Goal: Information Seeking & Learning: Learn about a topic

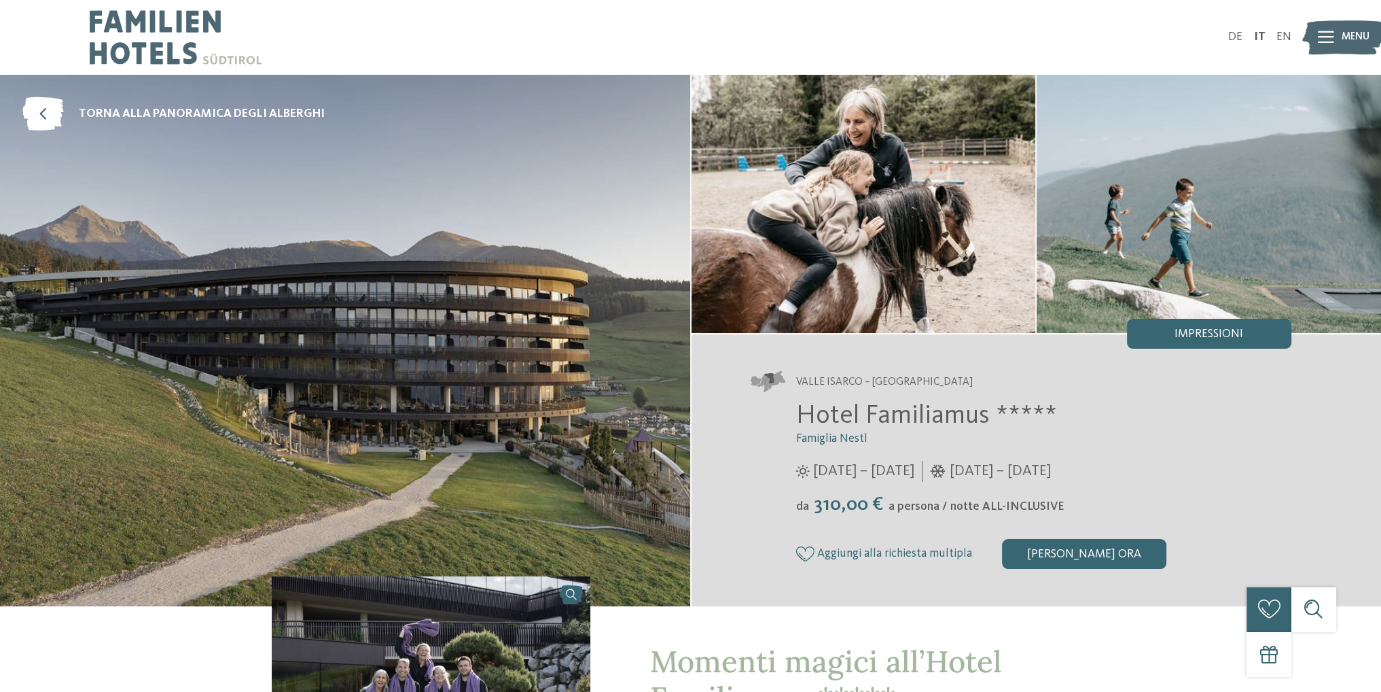
click at [1322, 35] on icon at bounding box center [1326, 37] width 16 height 12
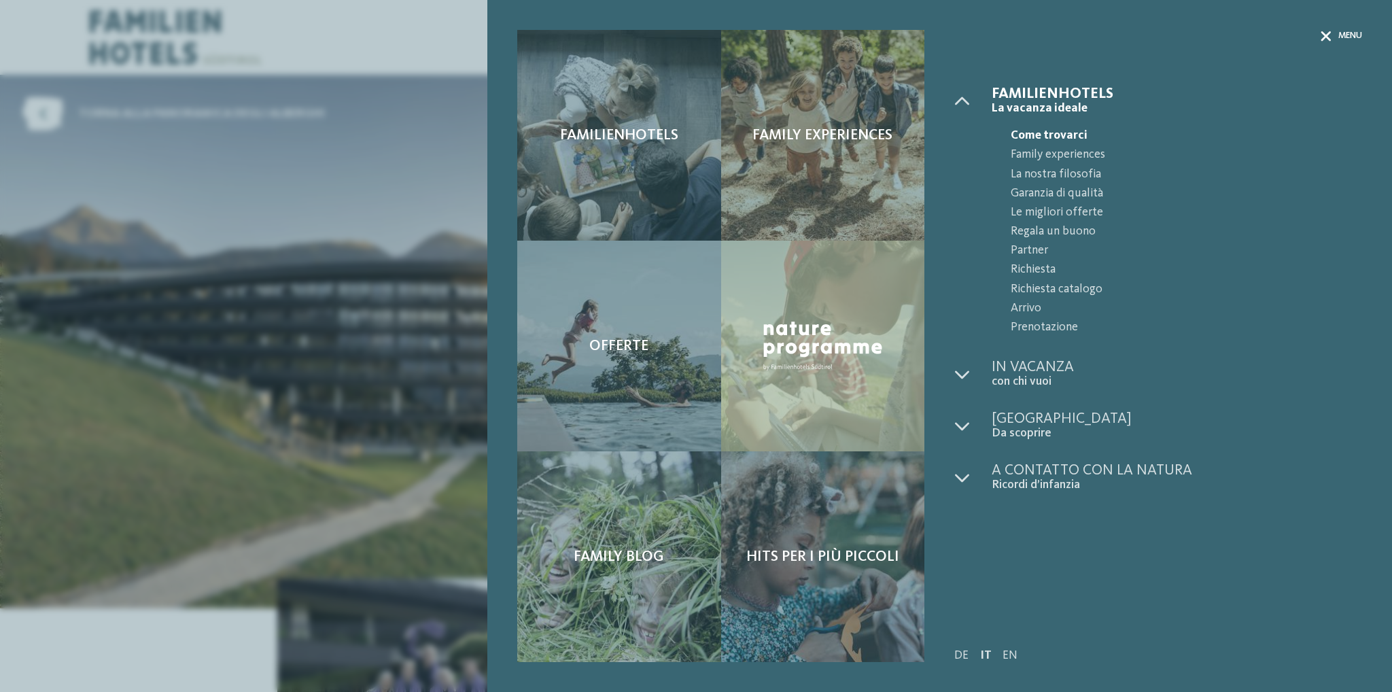
click at [1350, 37] on span "Menu" at bounding box center [1350, 36] width 24 height 12
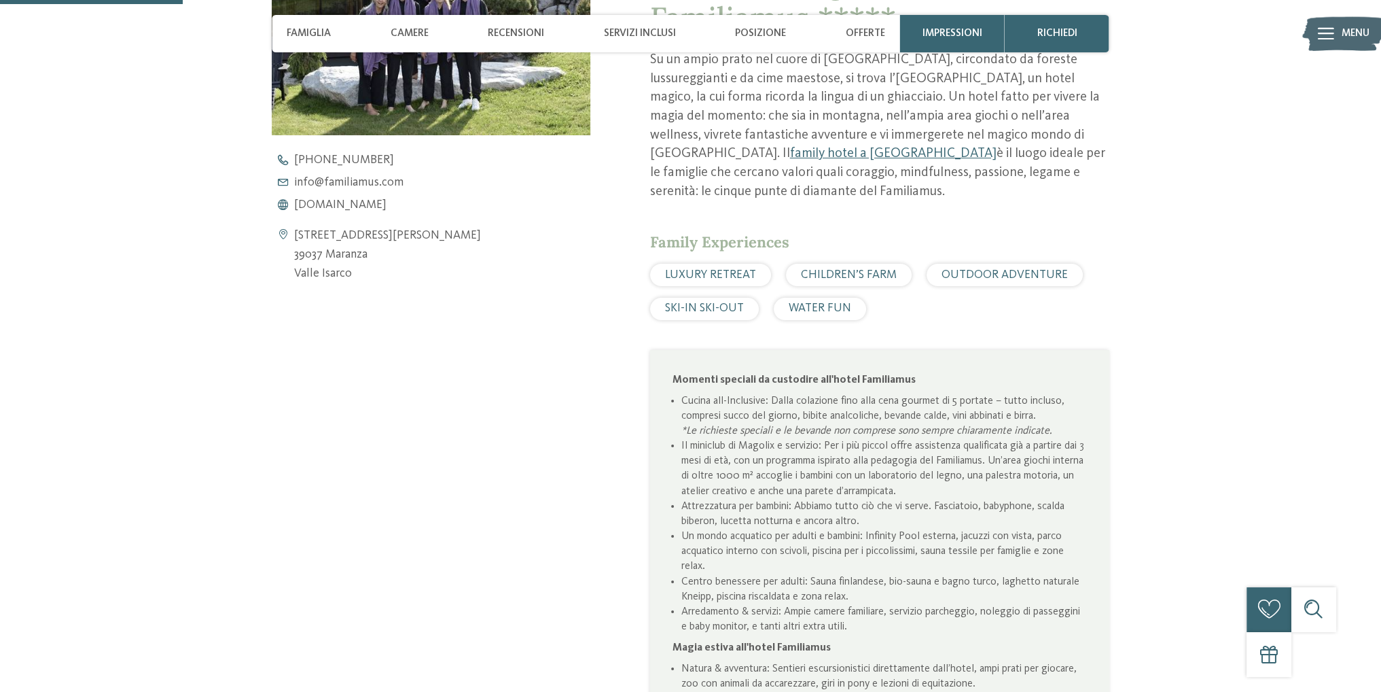
scroll to position [747, 0]
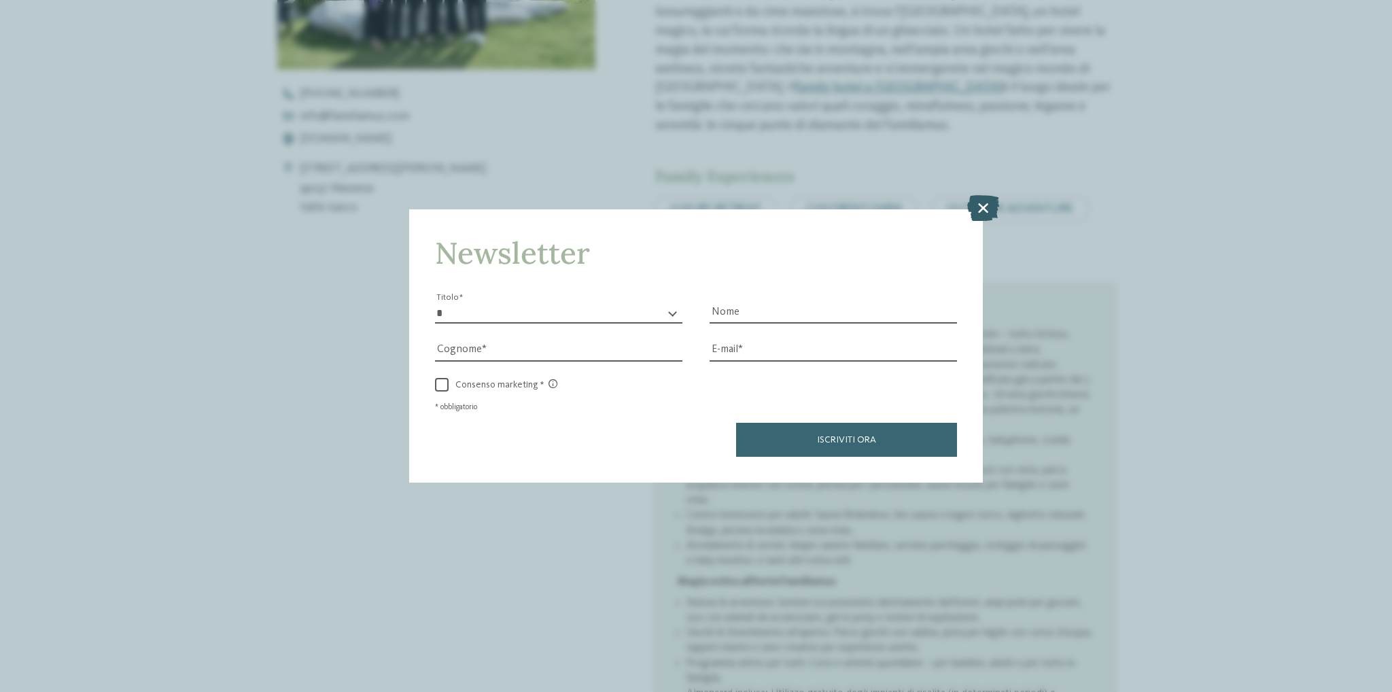
click at [988, 202] on icon at bounding box center [983, 208] width 32 height 26
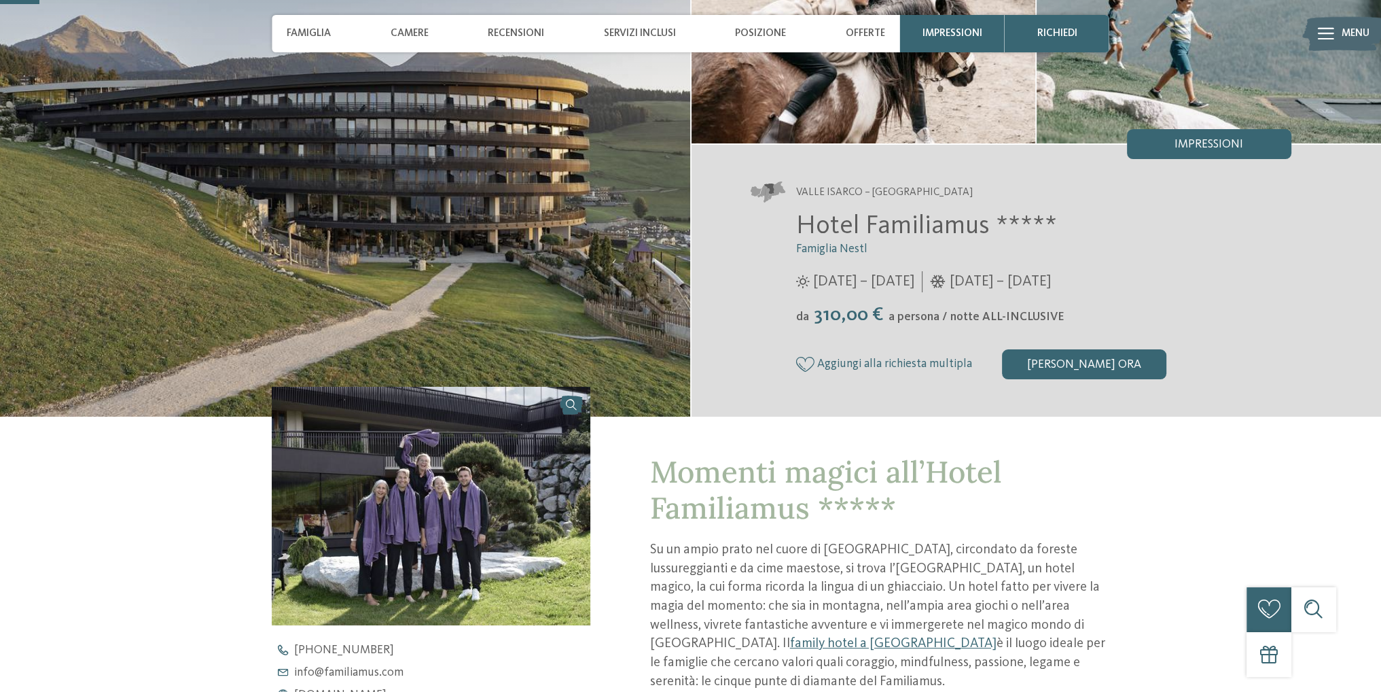
scroll to position [136, 0]
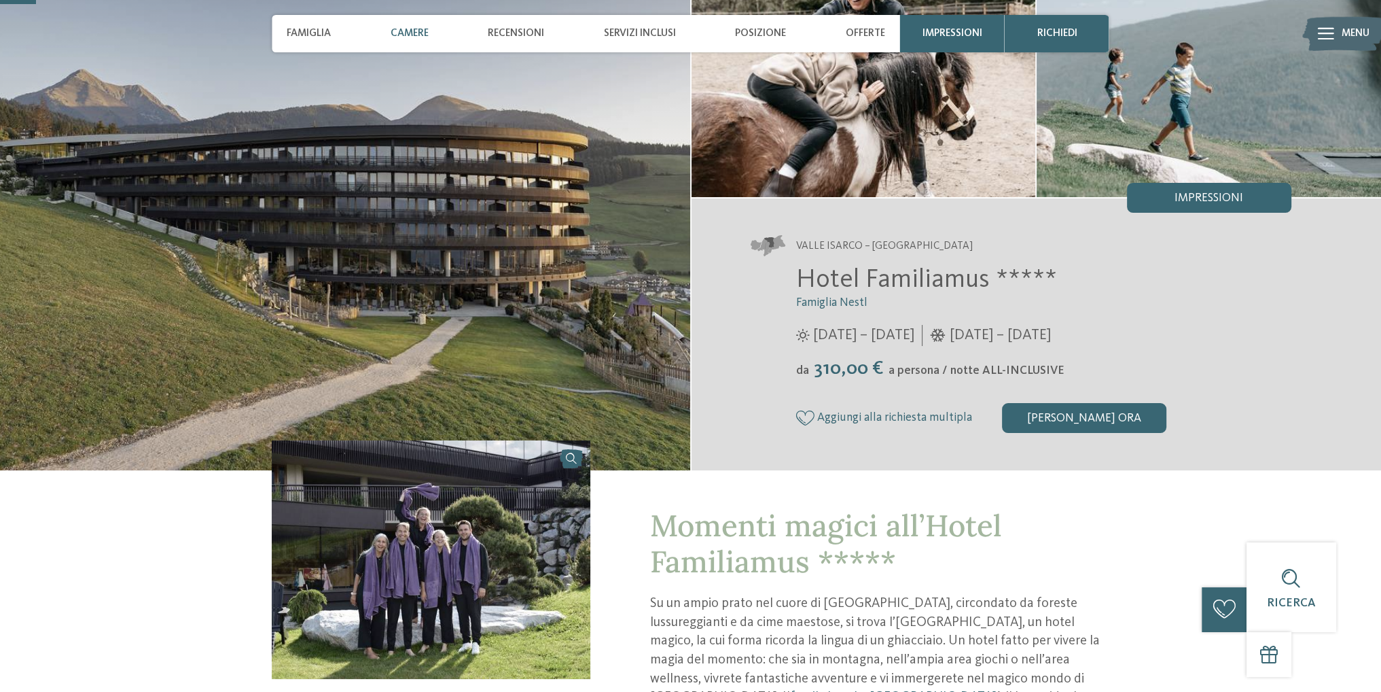
click at [417, 33] on span "Camere" at bounding box center [410, 33] width 38 height 12
click at [412, 27] on span "Camere" at bounding box center [410, 33] width 38 height 12
click at [410, 23] on div "Camere" at bounding box center [409, 33] width 53 height 37
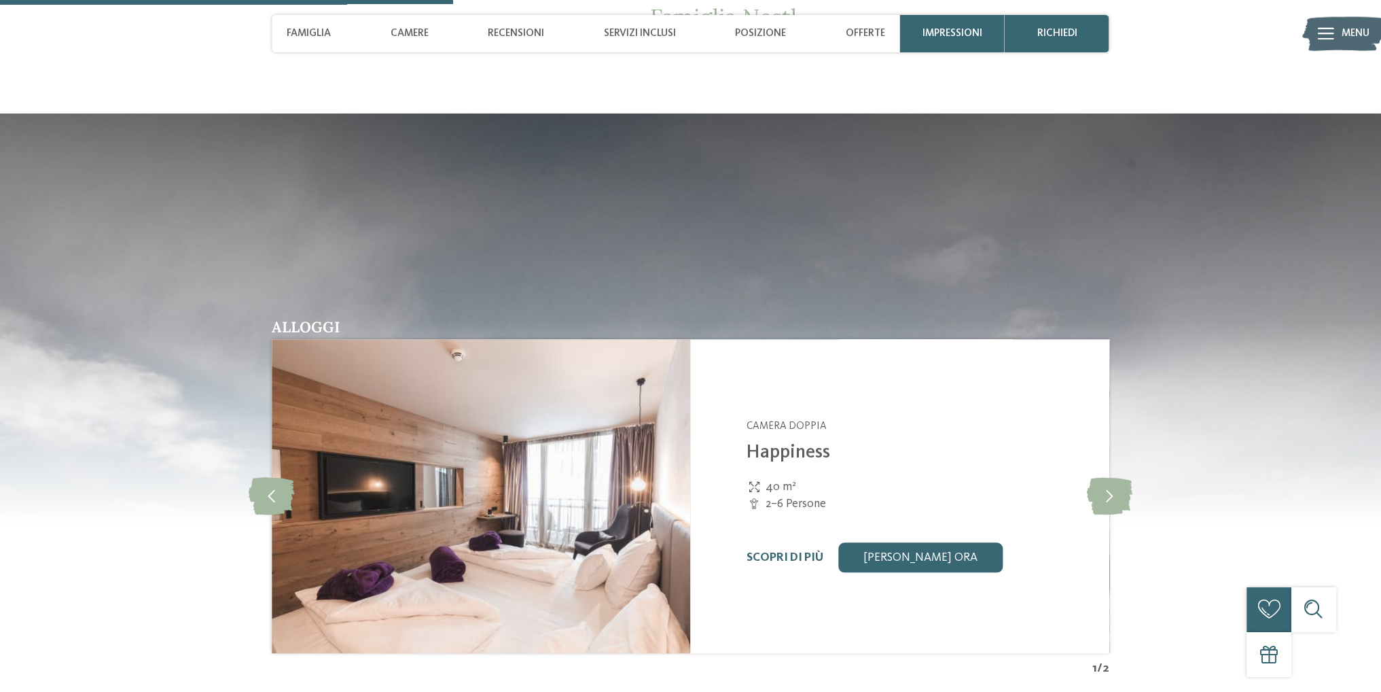
scroll to position [1903, 0]
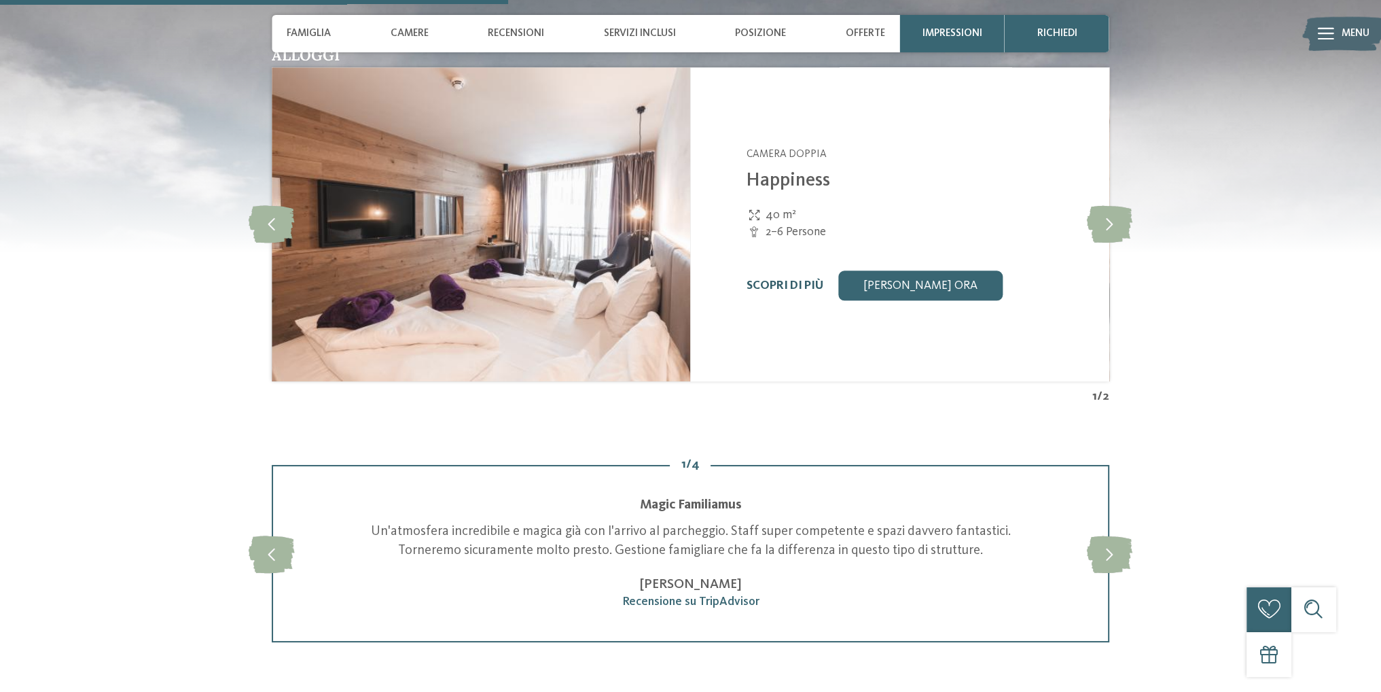
click at [799, 291] on link "Scopri di più" at bounding box center [785, 286] width 77 height 12
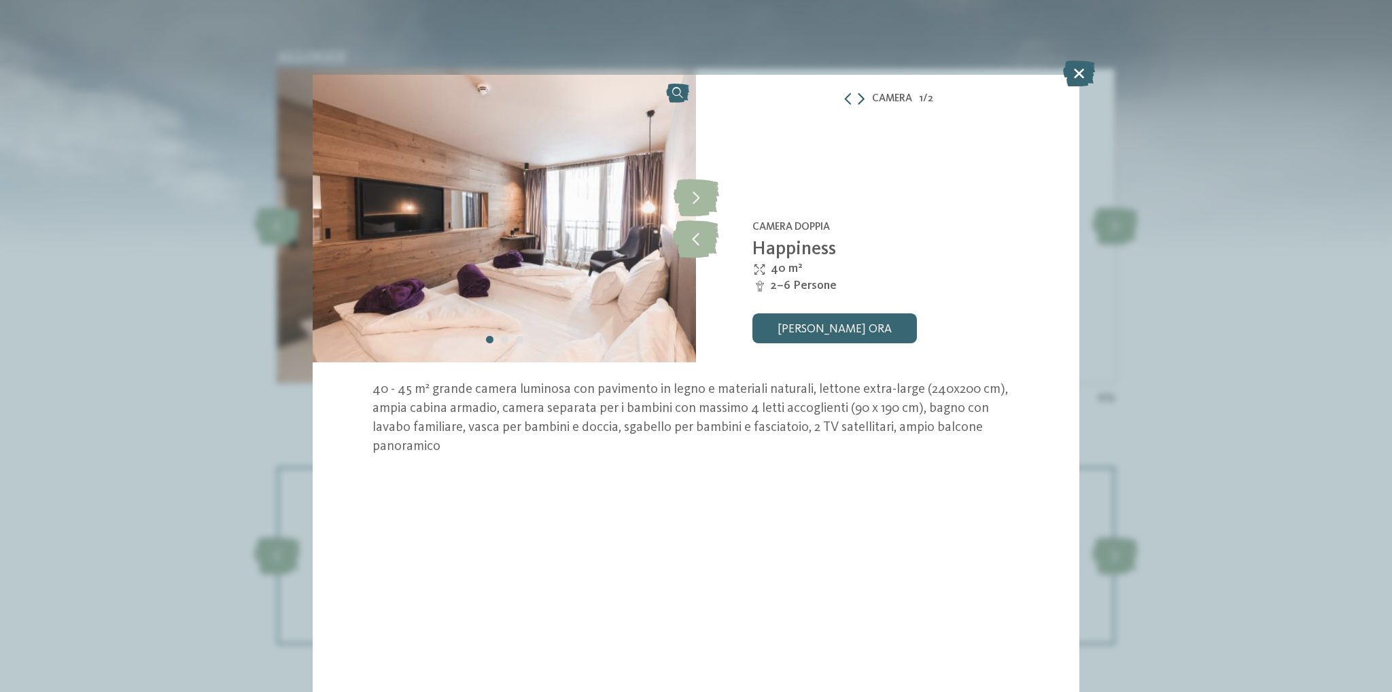
click at [860, 101] on icon at bounding box center [860, 99] width 7 height 12
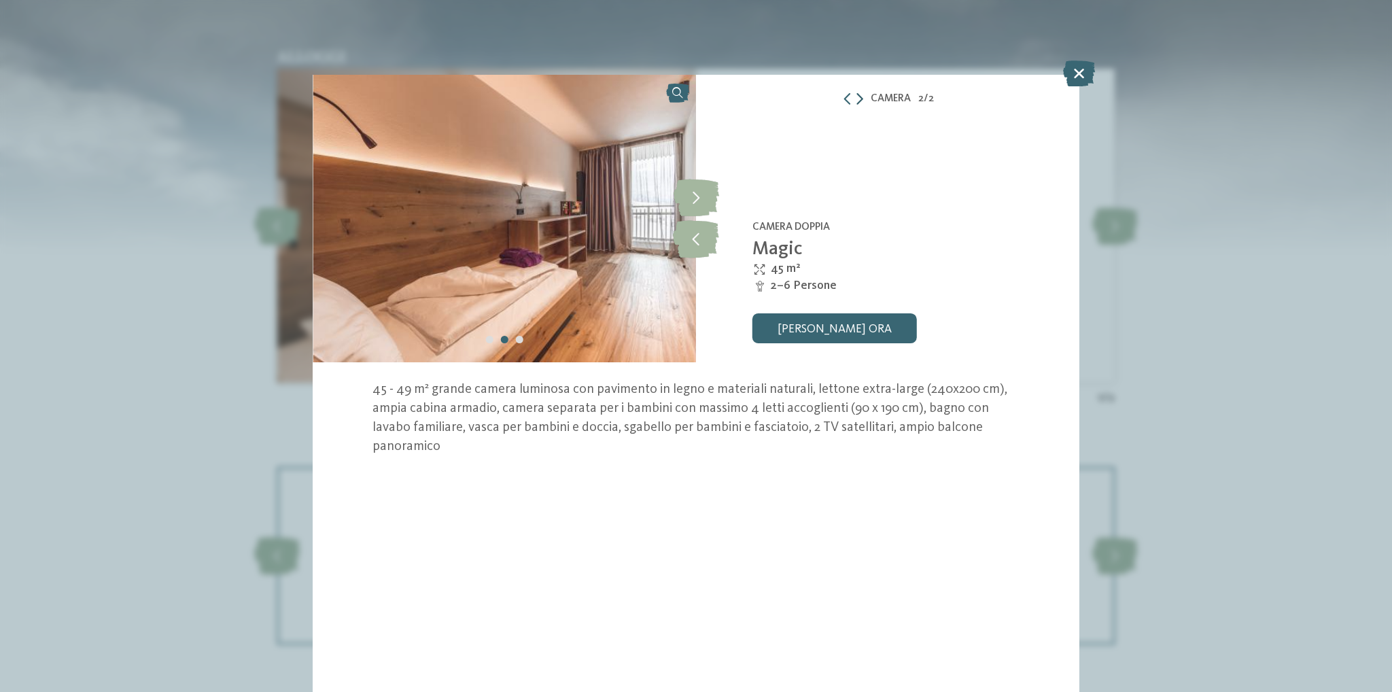
click at [860, 98] on icon at bounding box center [859, 99] width 7 height 12
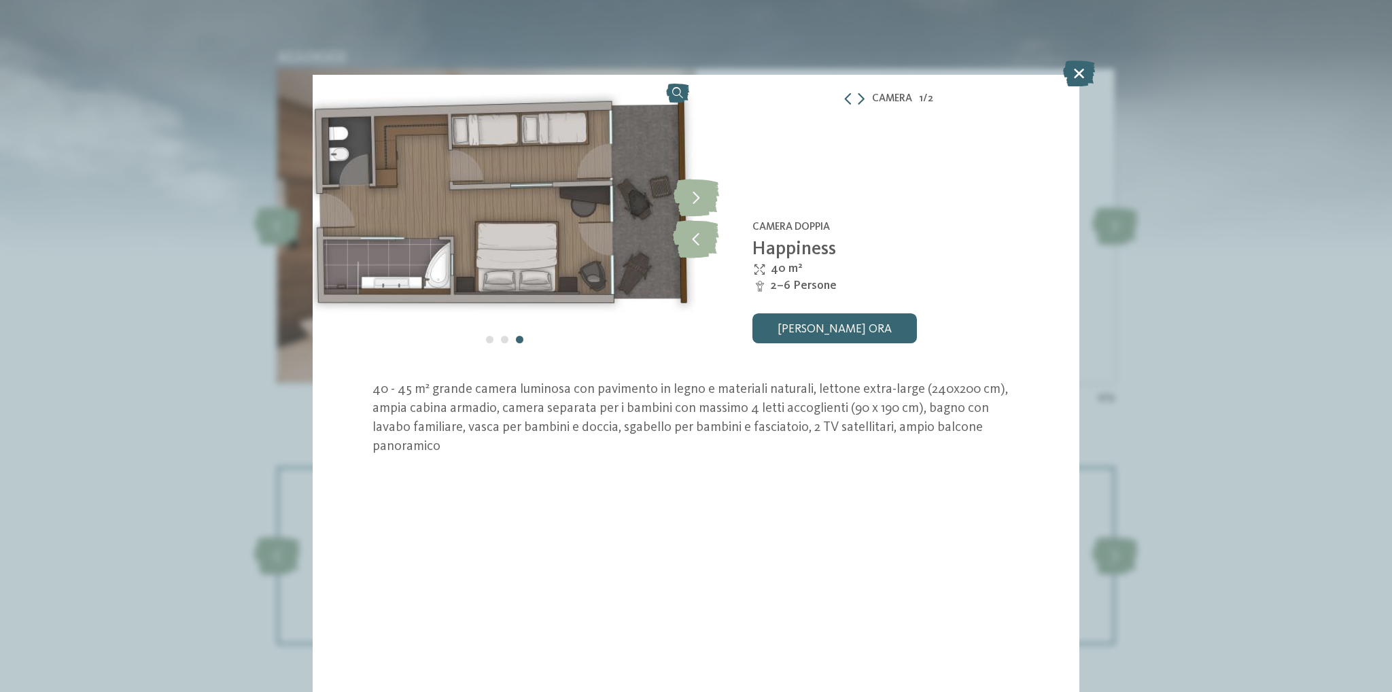
click at [1082, 69] on icon at bounding box center [1079, 73] width 32 height 26
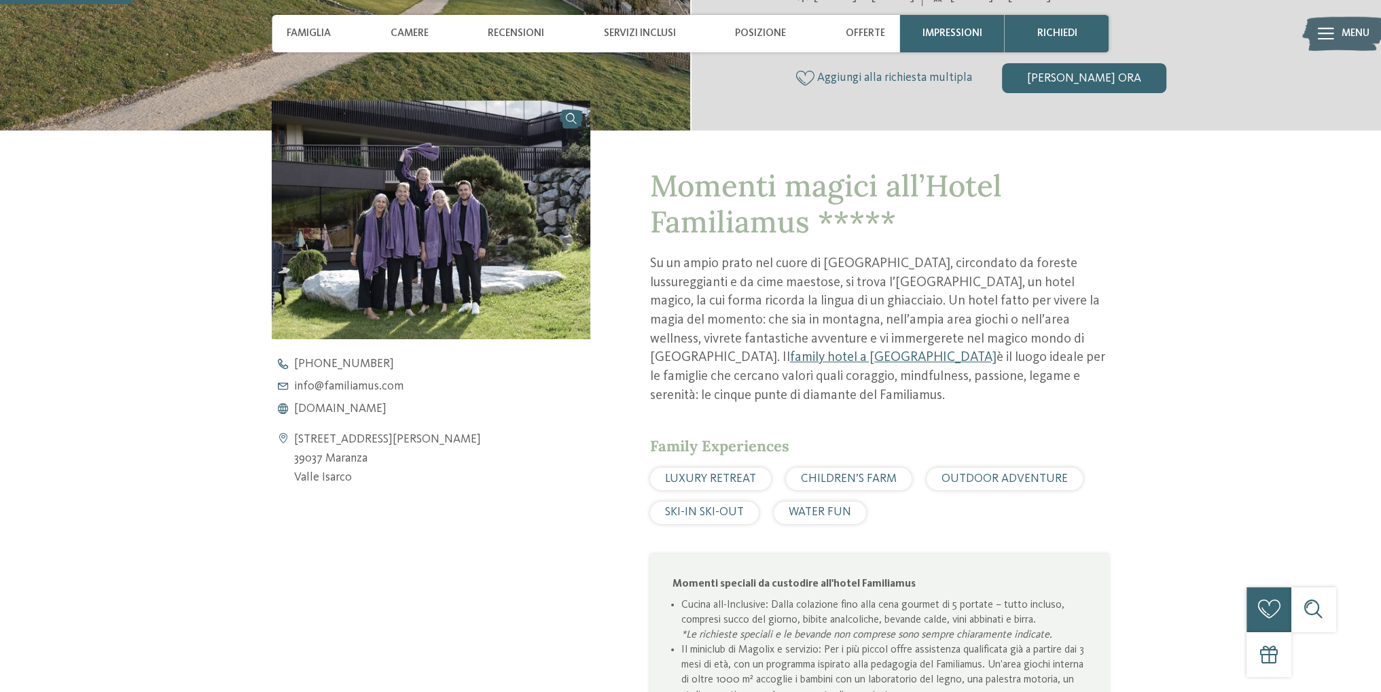
scroll to position [544, 0]
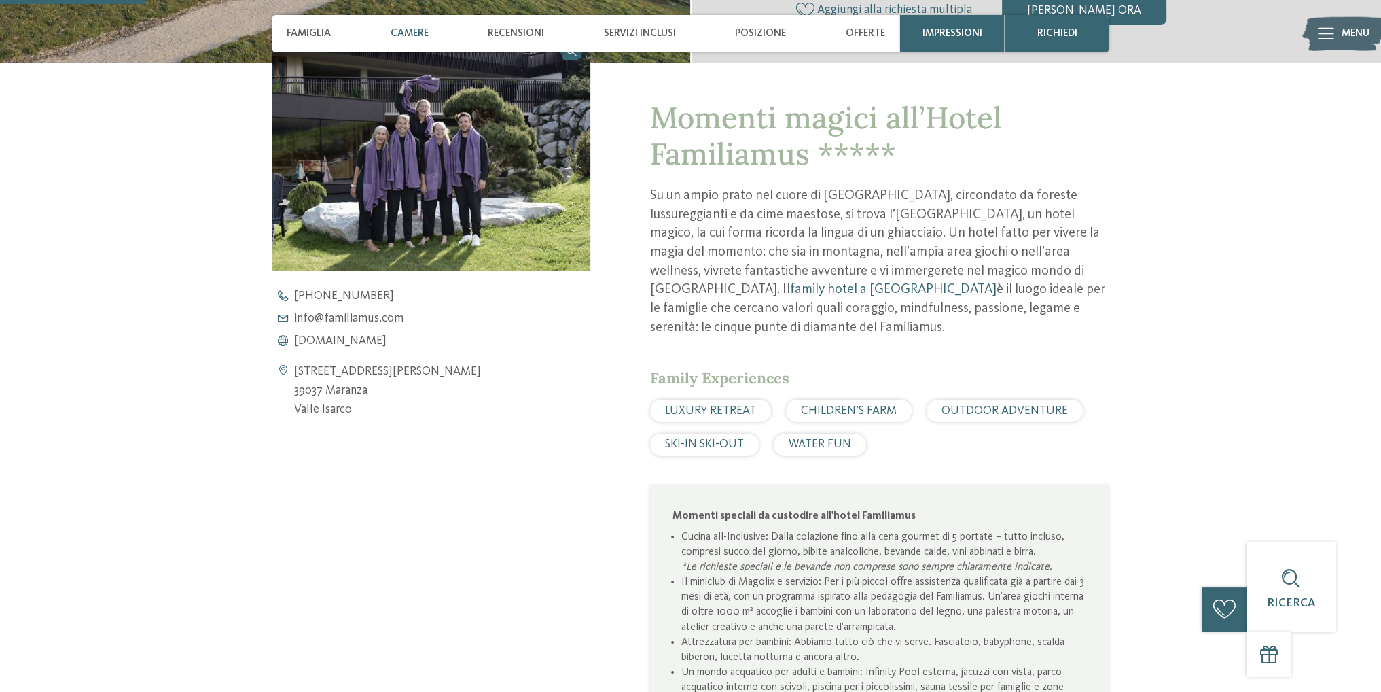
click at [421, 32] on span "Camere" at bounding box center [410, 33] width 38 height 12
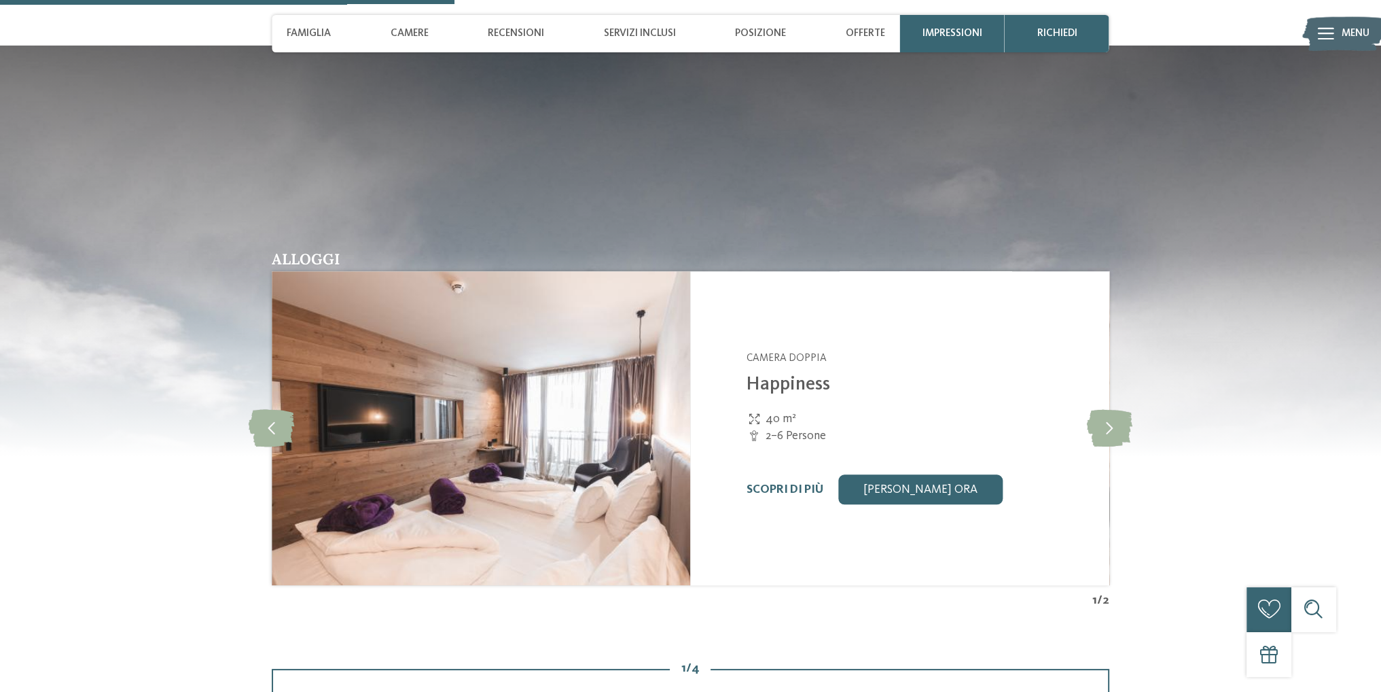
scroll to position [1903, 0]
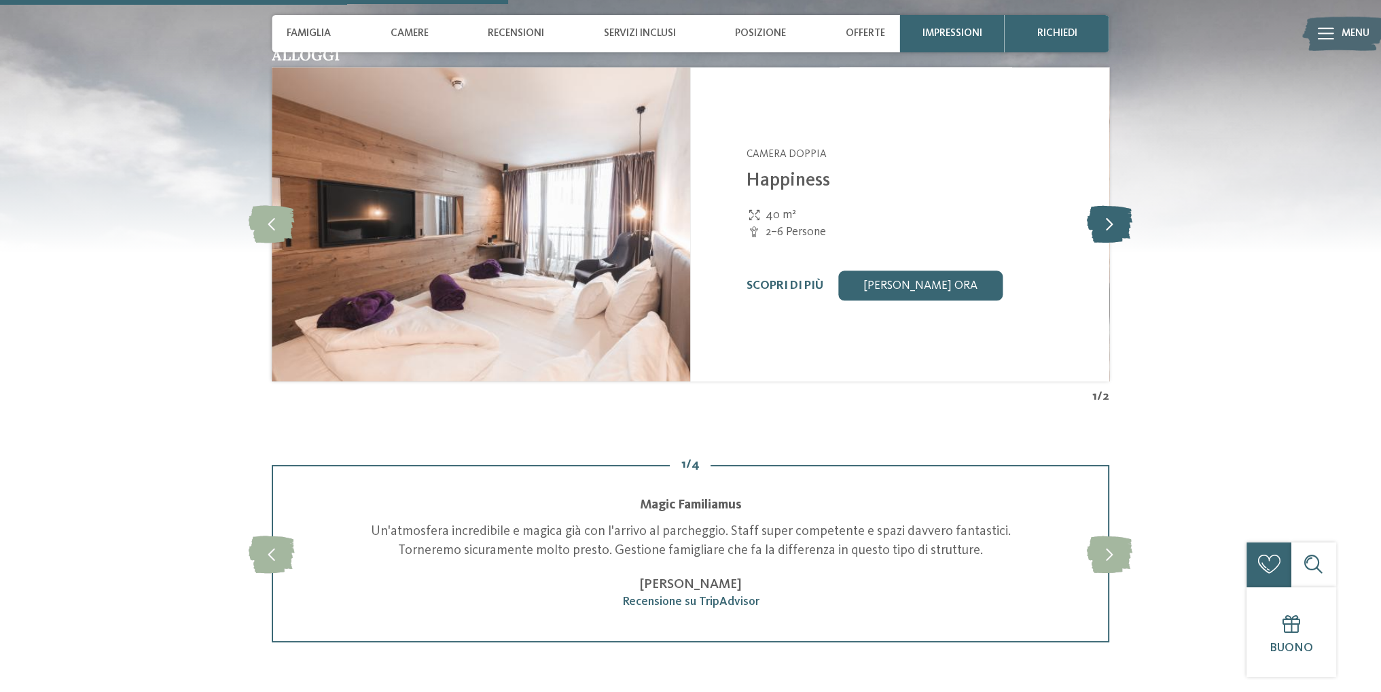
click at [1112, 241] on icon at bounding box center [1109, 223] width 46 height 37
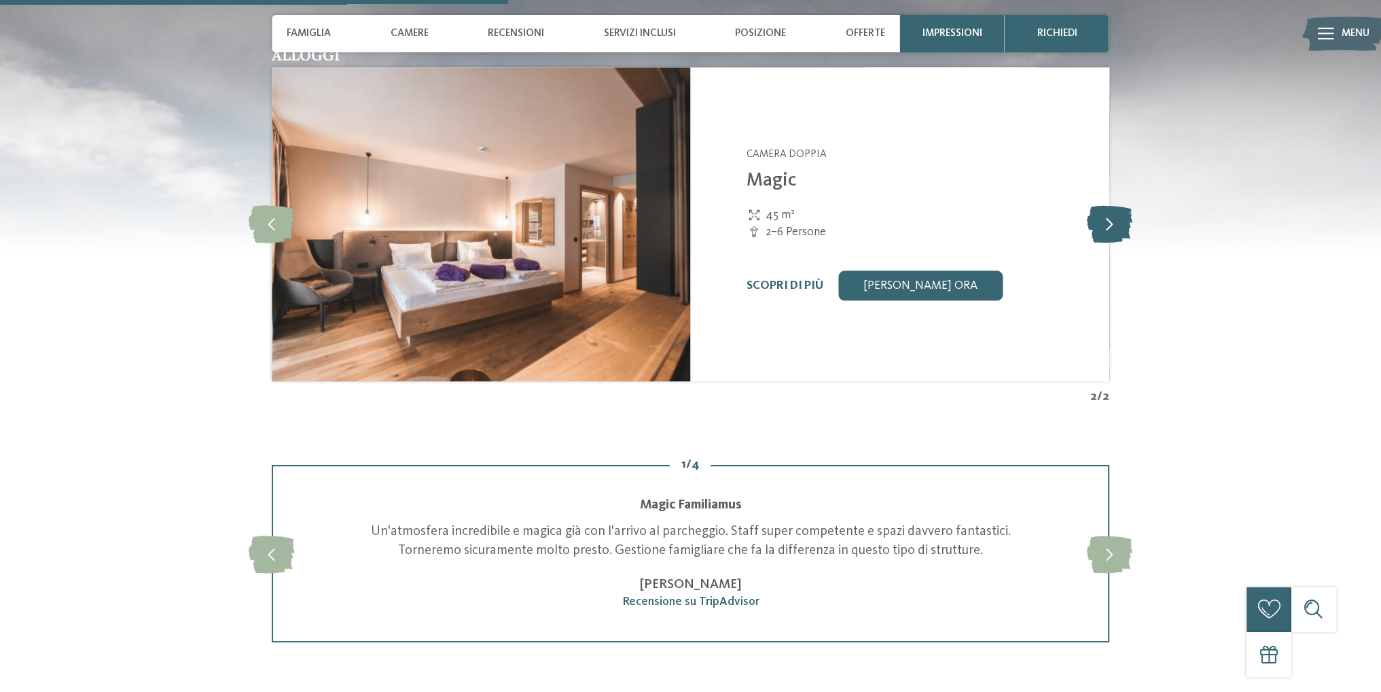
click at [1112, 241] on icon at bounding box center [1109, 223] width 46 height 37
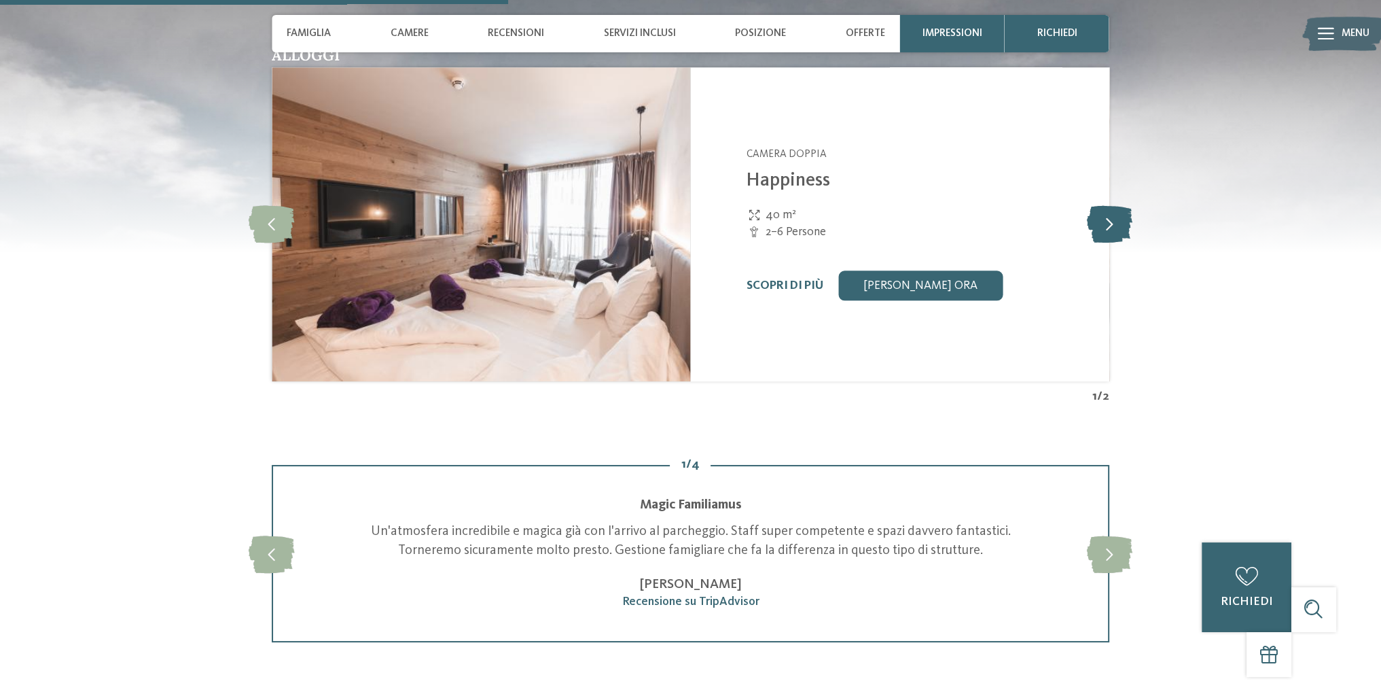
click at [1112, 241] on icon at bounding box center [1109, 223] width 46 height 37
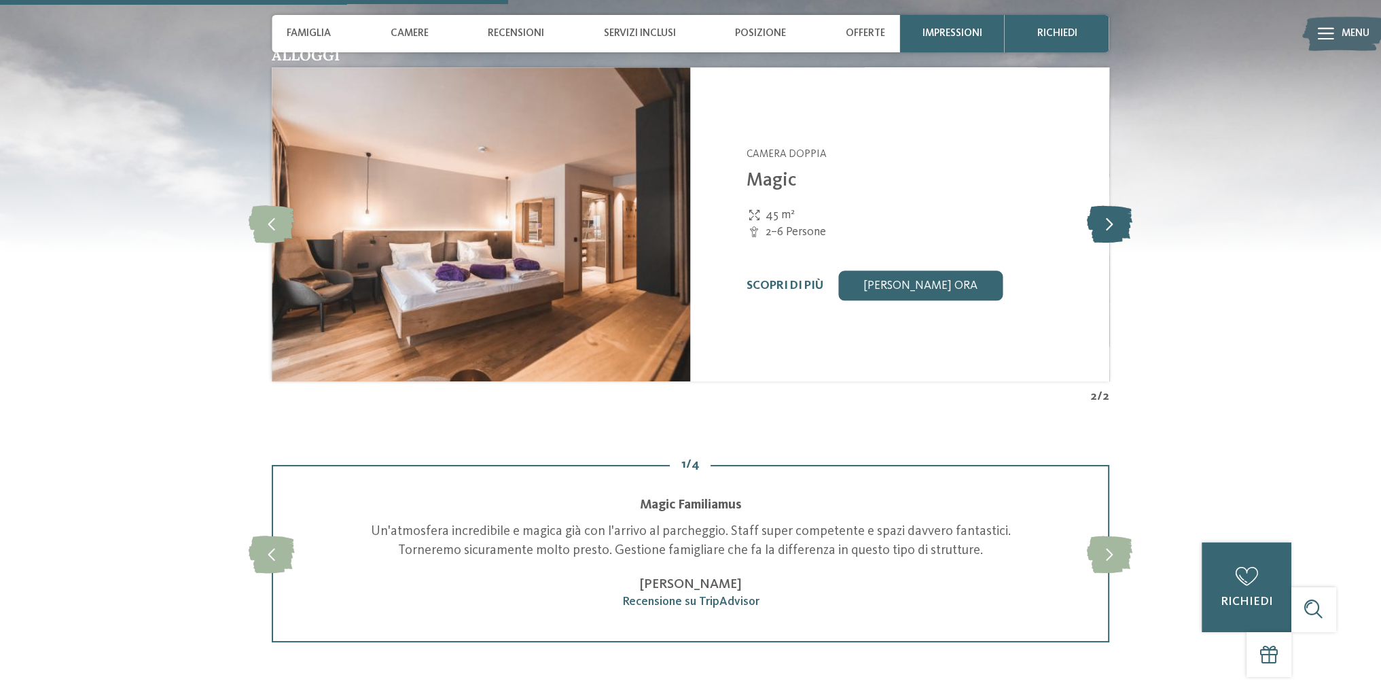
click at [1112, 241] on icon at bounding box center [1109, 223] width 46 height 37
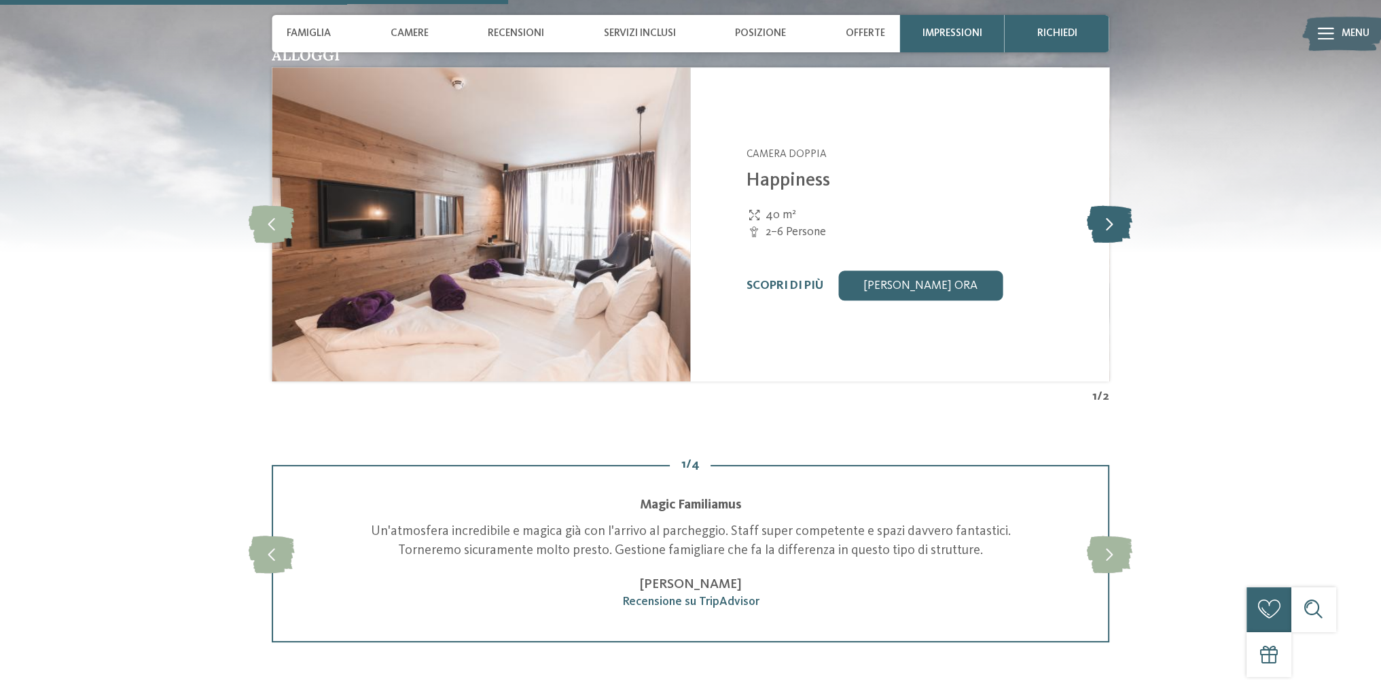
click at [1112, 241] on icon at bounding box center [1109, 223] width 46 height 37
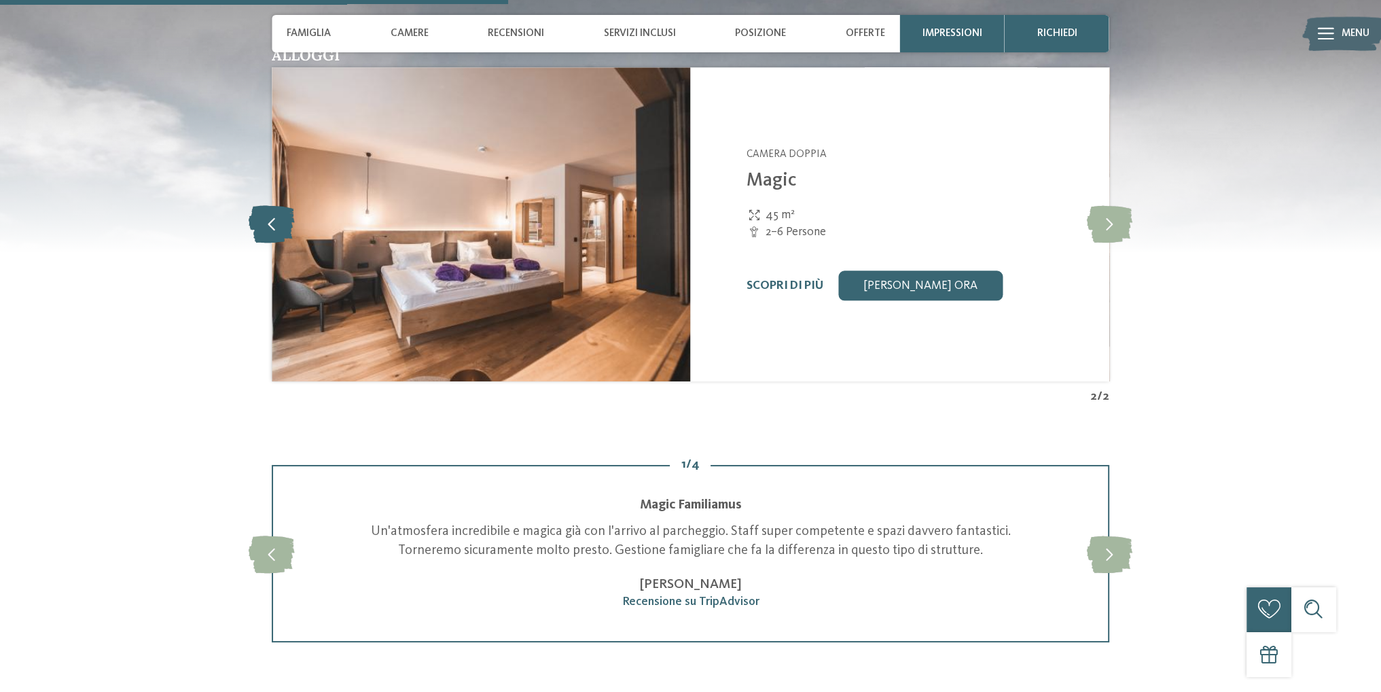
click at [277, 243] on icon at bounding box center [272, 223] width 46 height 37
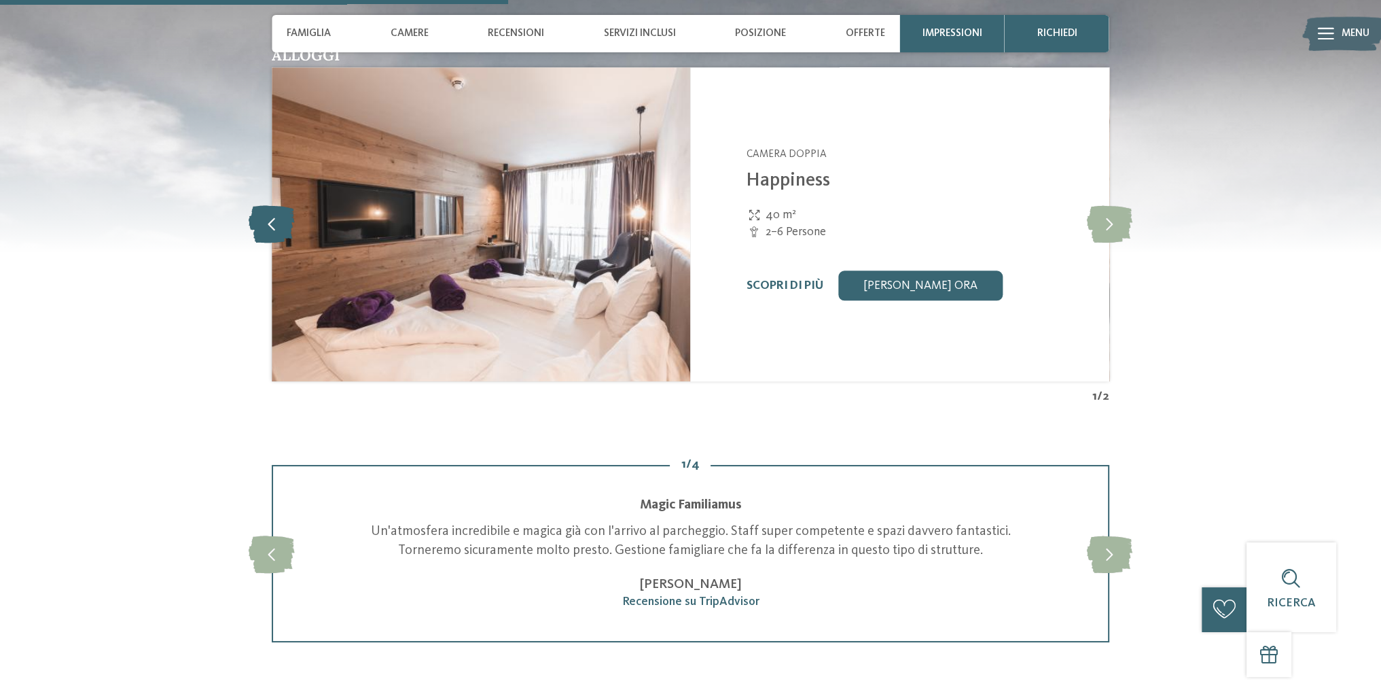
click at [277, 243] on icon at bounding box center [272, 223] width 46 height 37
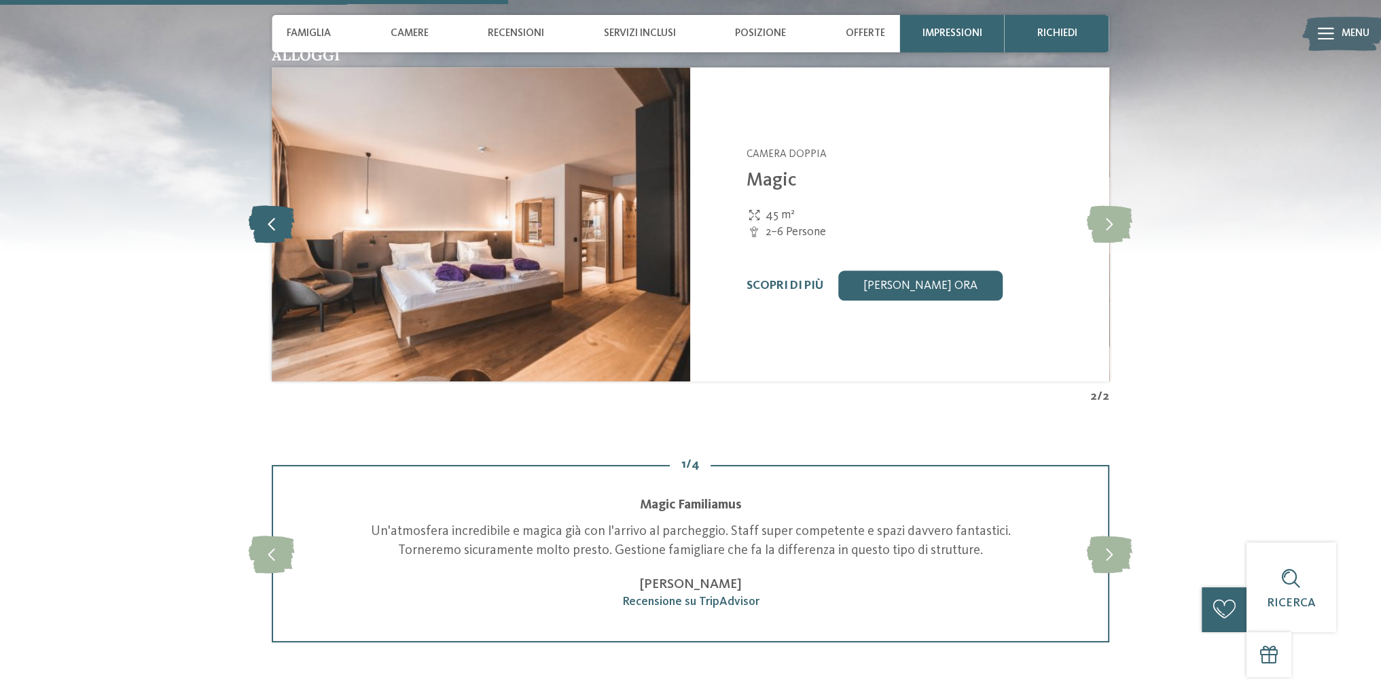
click at [277, 243] on icon at bounding box center [272, 223] width 46 height 37
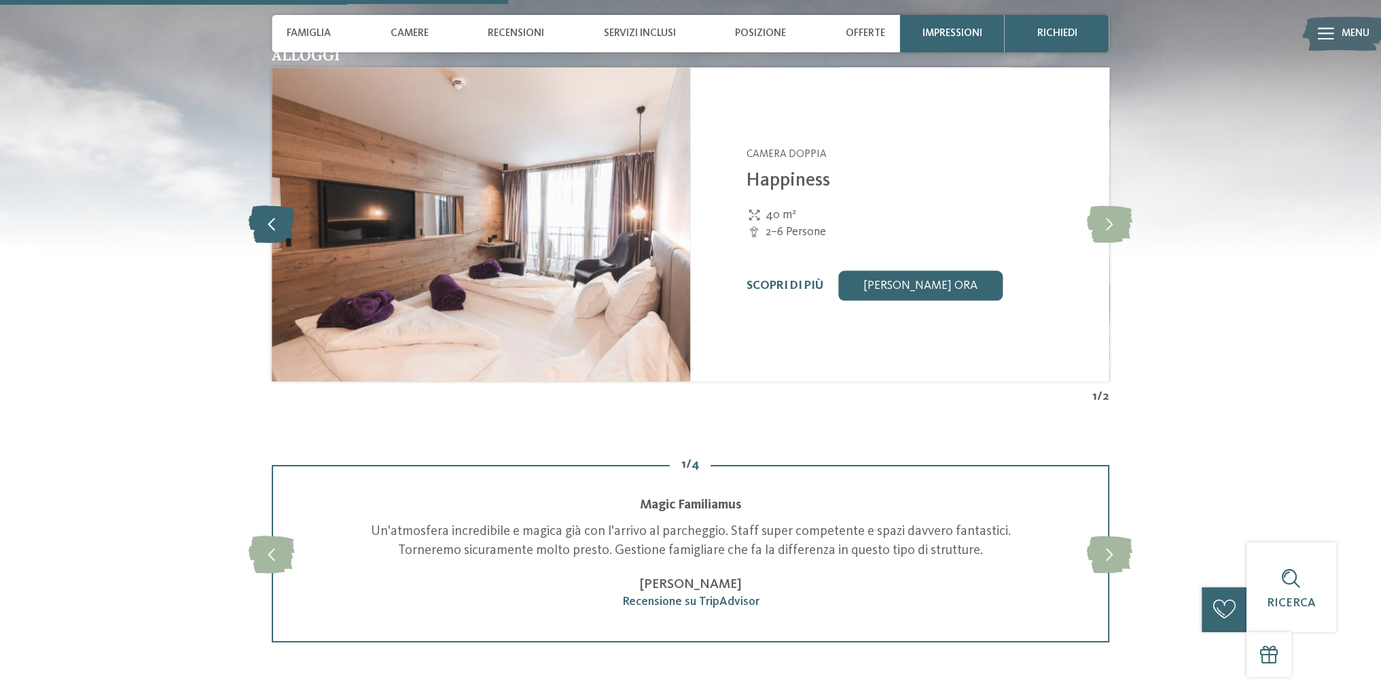
click at [277, 243] on icon at bounding box center [272, 223] width 46 height 37
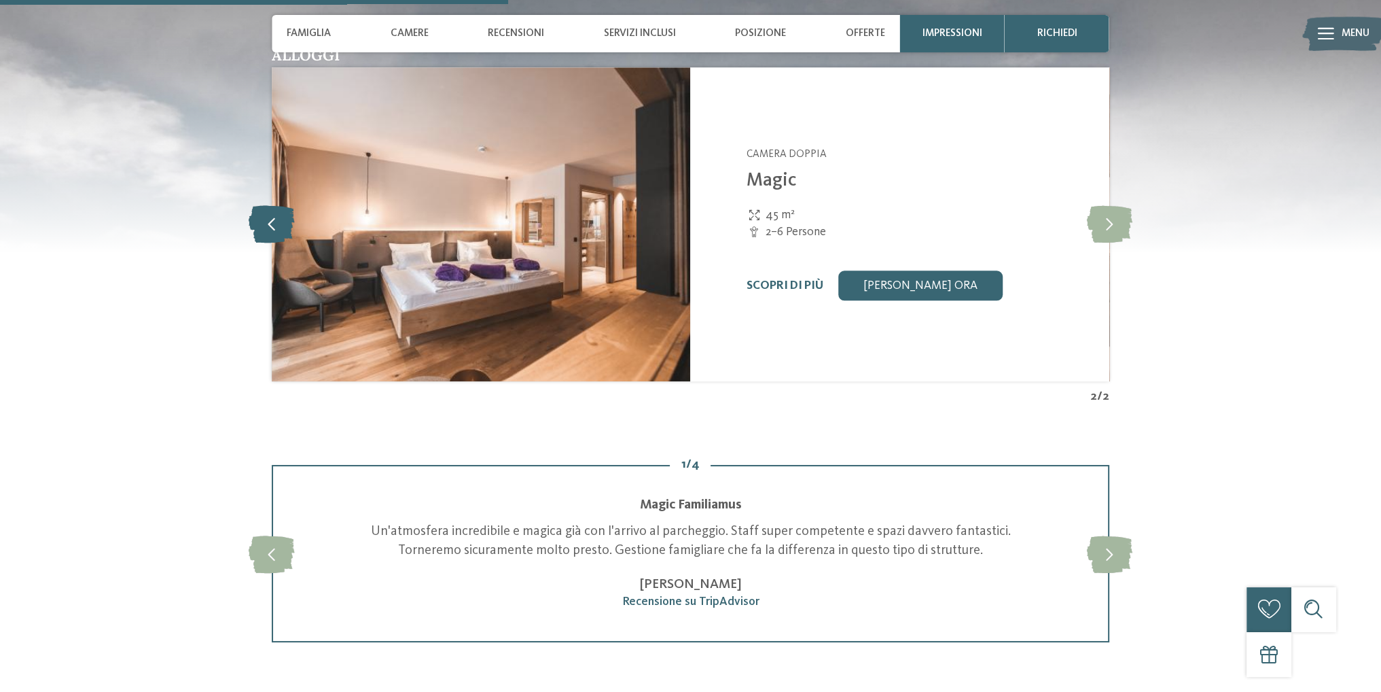
click at [277, 243] on icon at bounding box center [272, 223] width 46 height 37
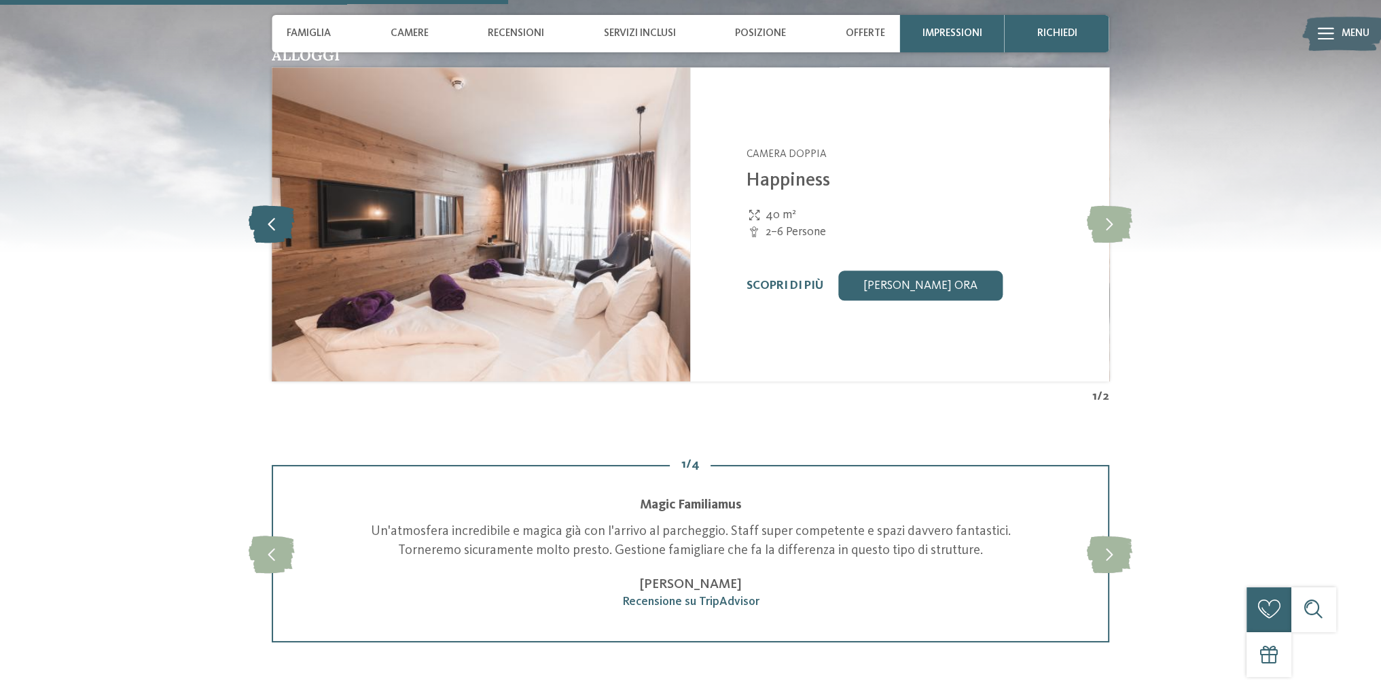
click at [277, 243] on icon at bounding box center [272, 223] width 46 height 37
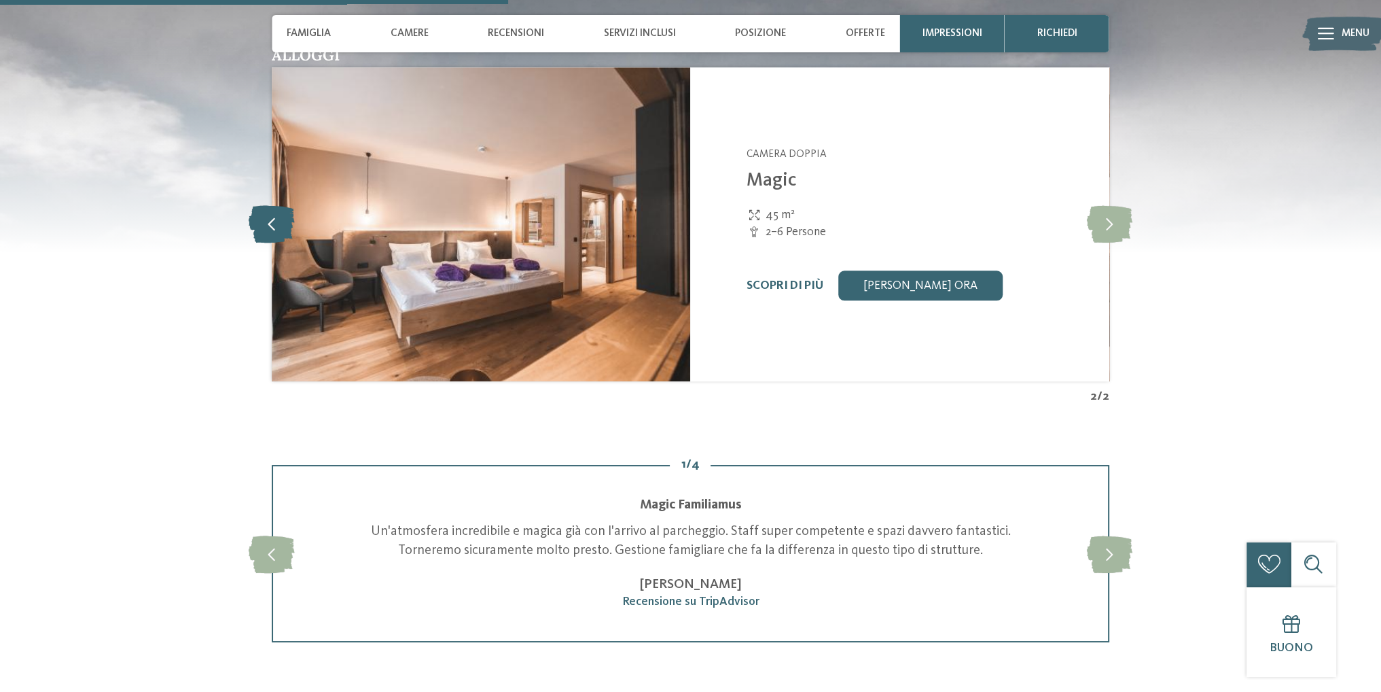
click at [277, 243] on icon at bounding box center [272, 223] width 46 height 37
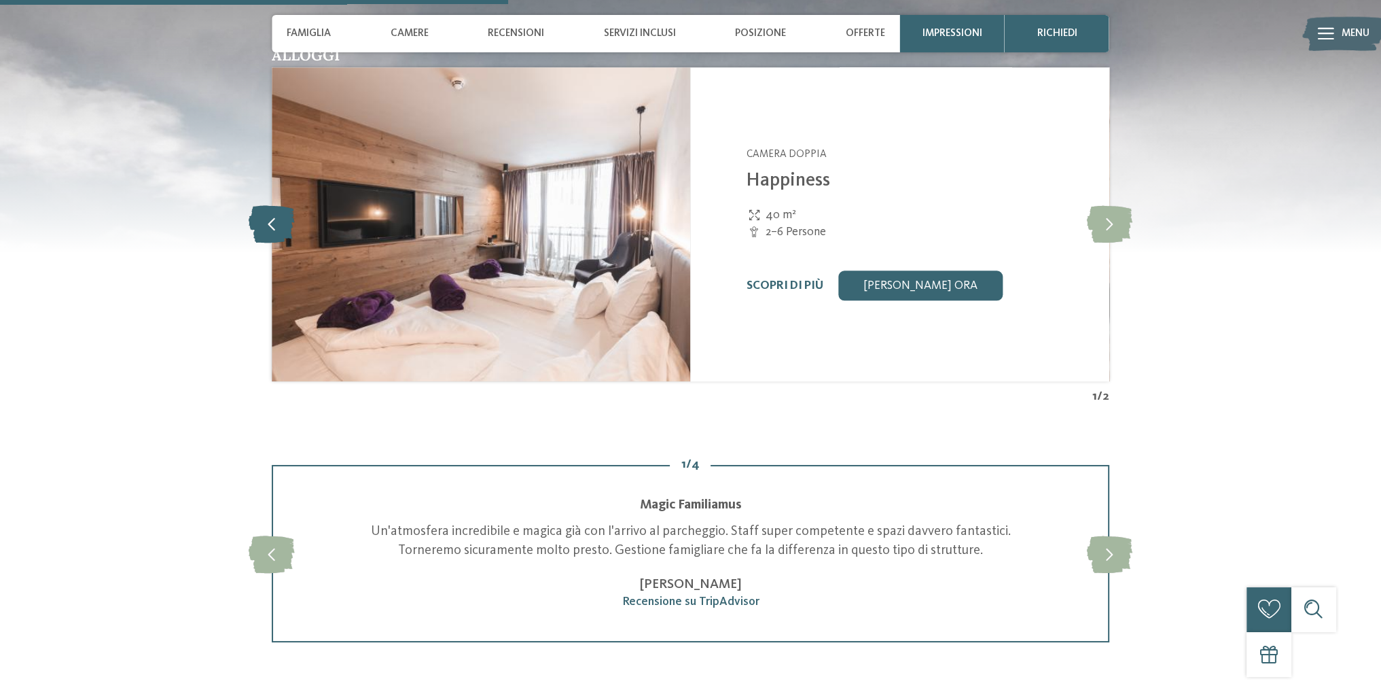
click at [272, 243] on icon at bounding box center [272, 223] width 46 height 37
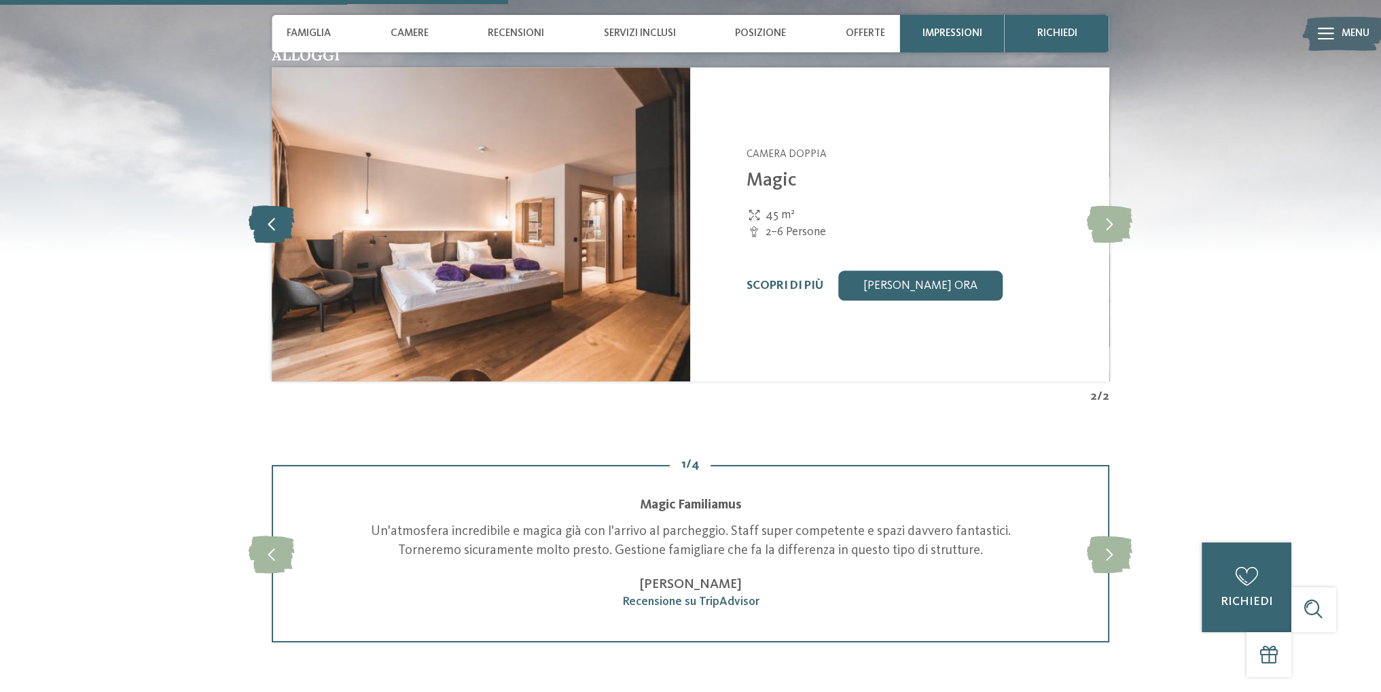
click at [272, 243] on icon at bounding box center [272, 223] width 46 height 37
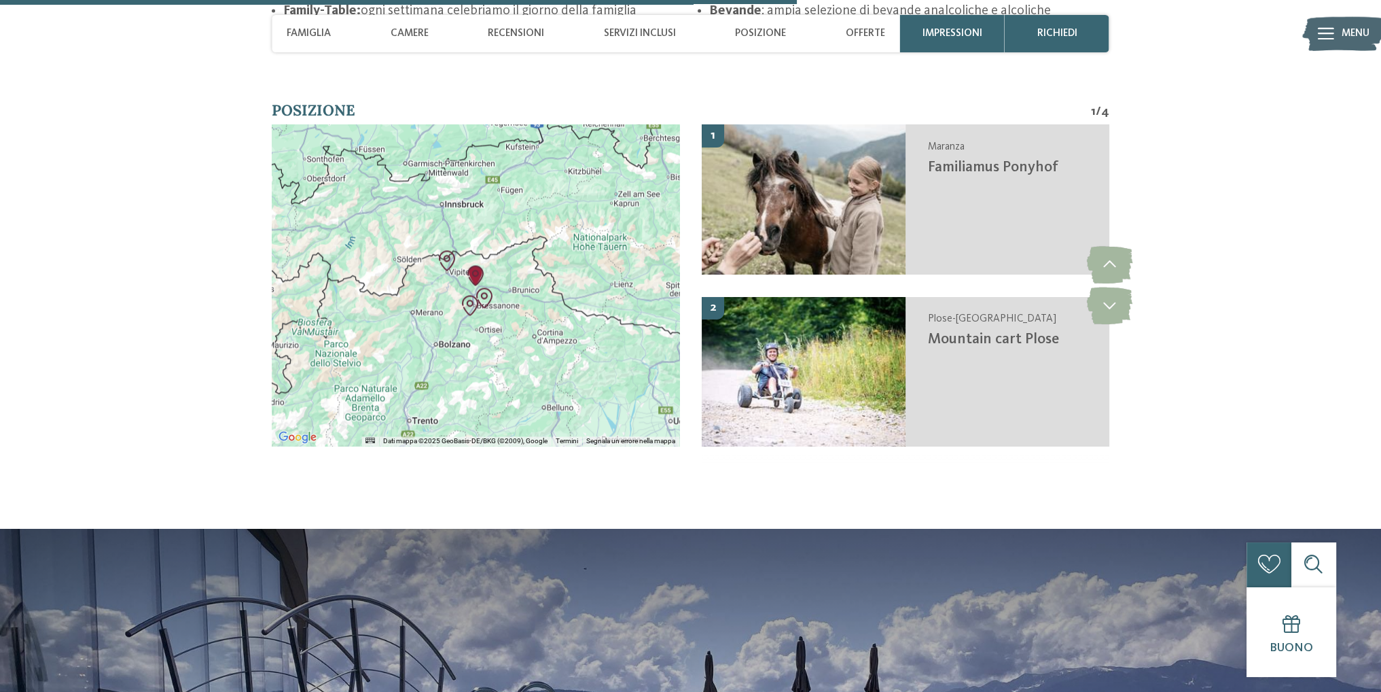
scroll to position [2786, 0]
